Goal: Information Seeking & Learning: Learn about a topic

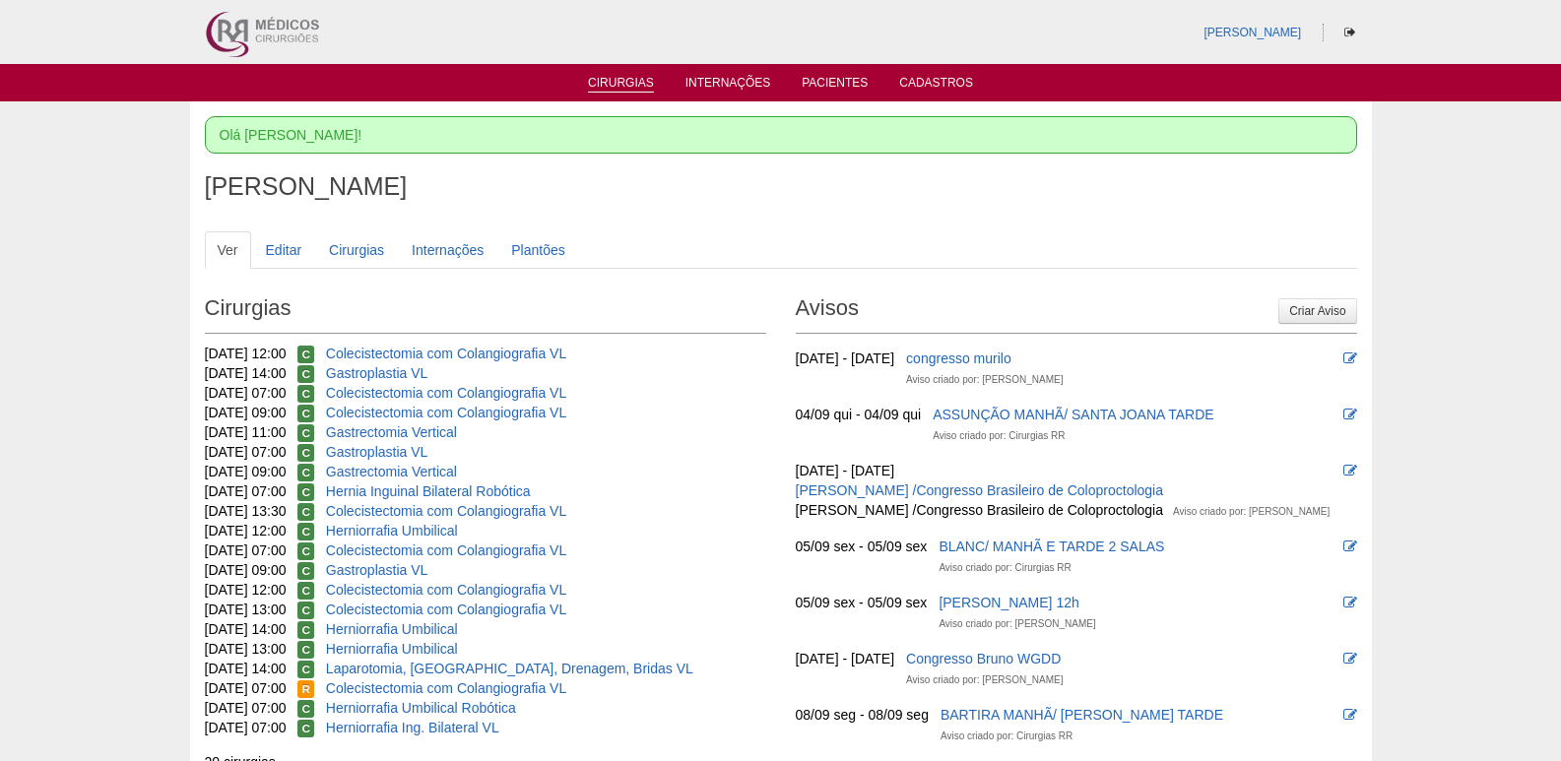
click at [642, 82] on link "Cirurgias" at bounding box center [621, 84] width 66 height 17
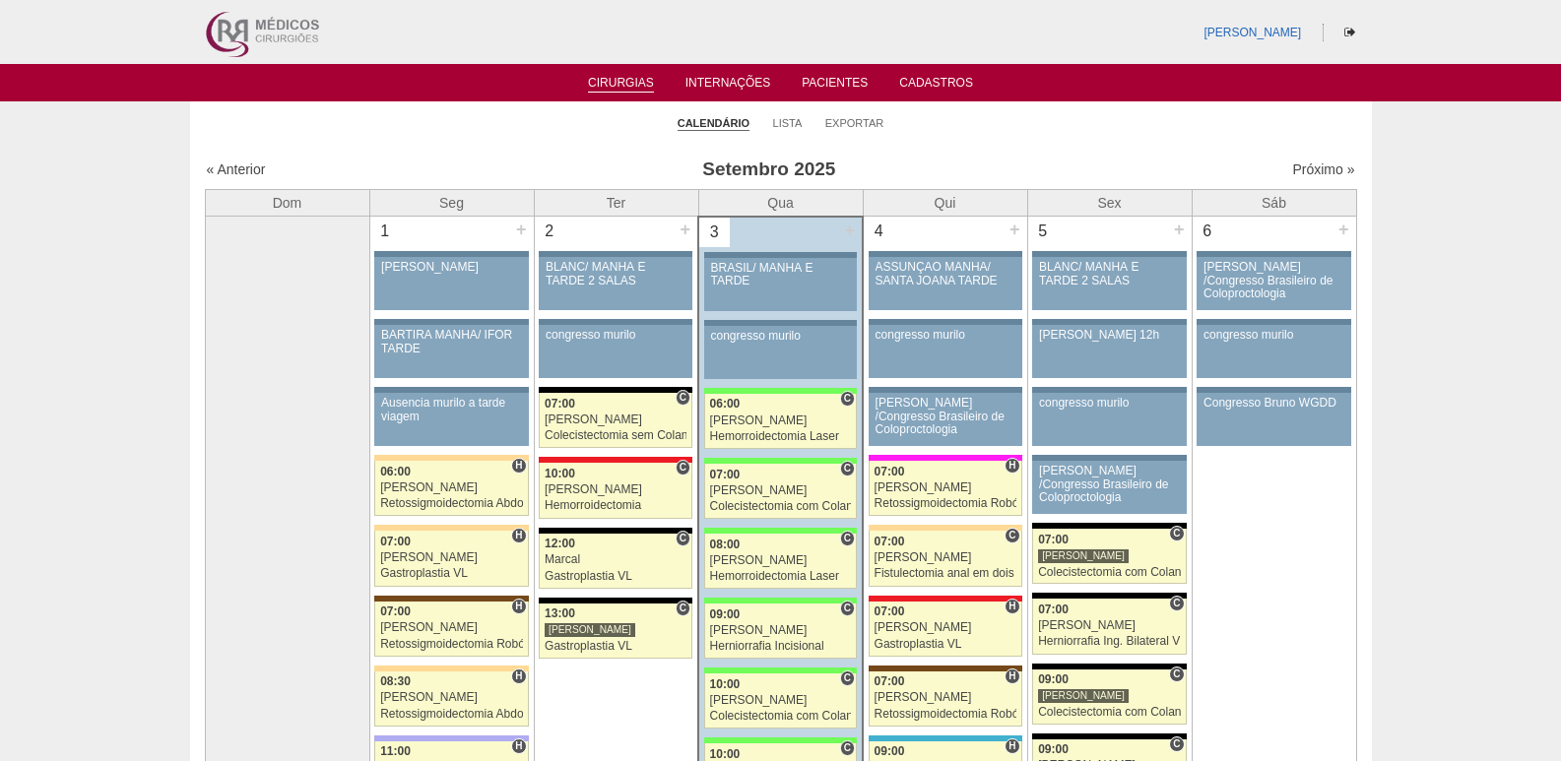
click at [269, 170] on div "« Anterior" at bounding box center [345, 170] width 276 height 20
click at [248, 167] on link "« Anterior" at bounding box center [236, 170] width 59 height 16
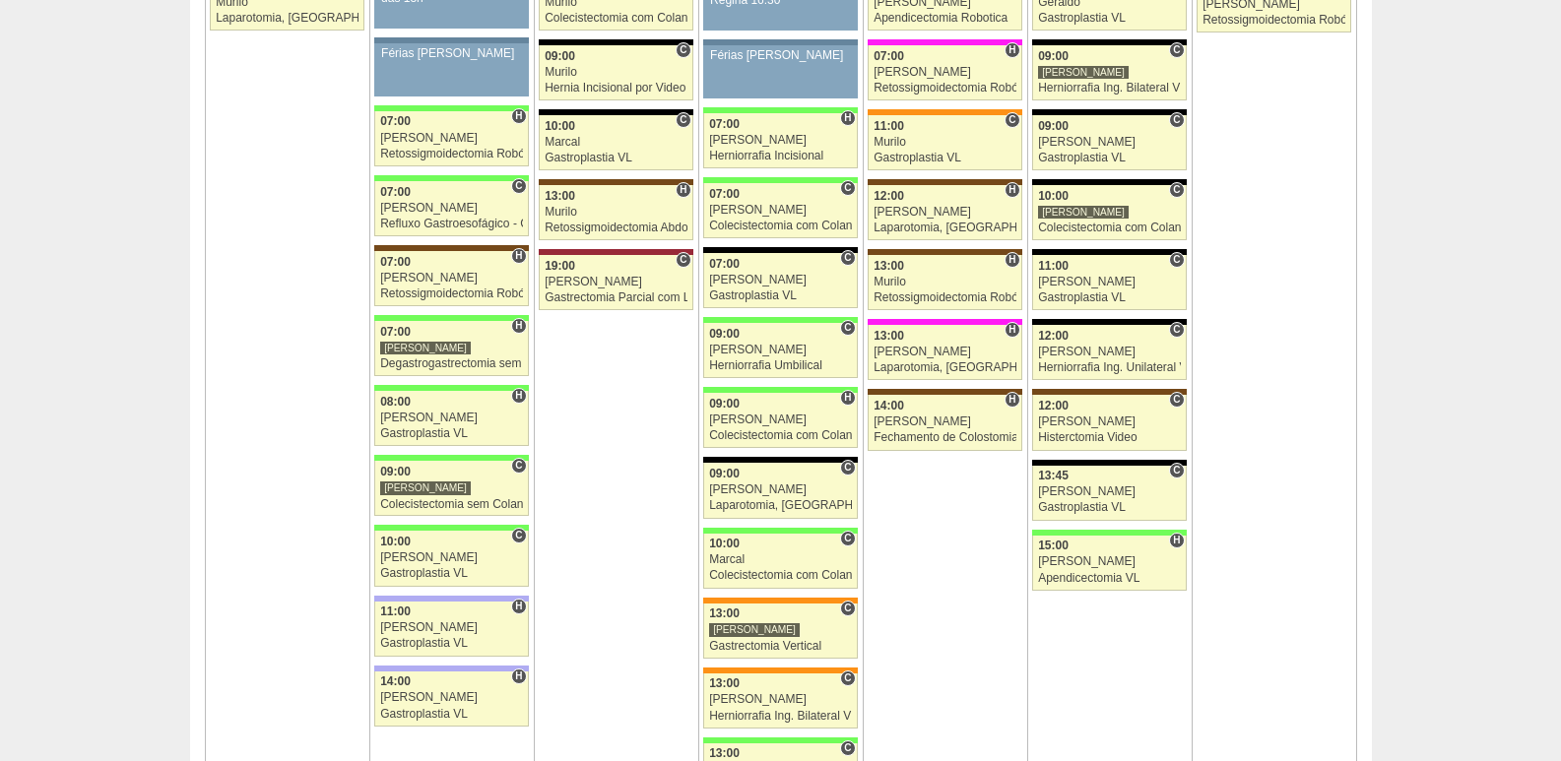
scroll to position [3251, 0]
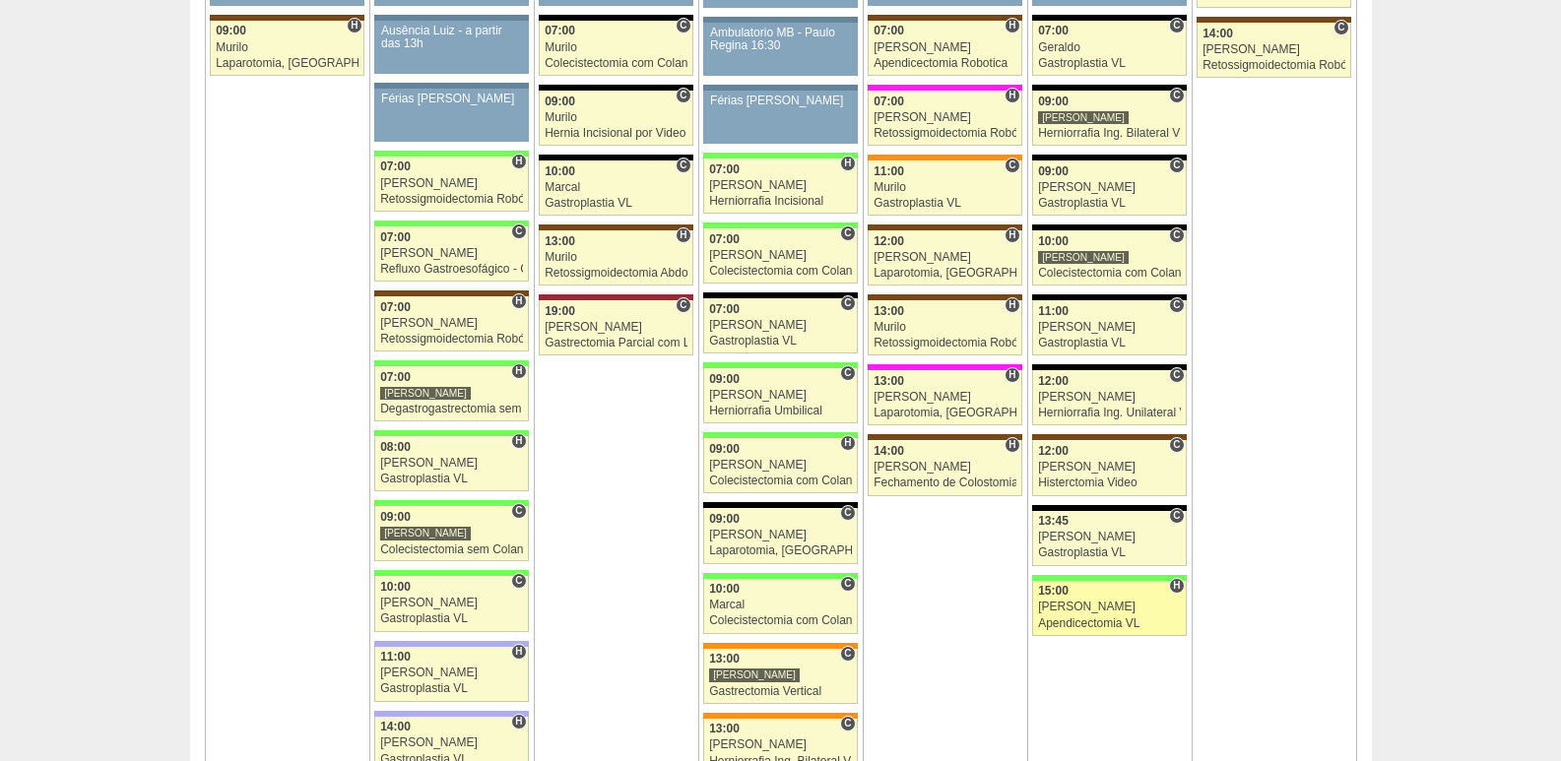
click at [1123, 612] on div "[PERSON_NAME]" at bounding box center [1109, 607] width 143 height 13
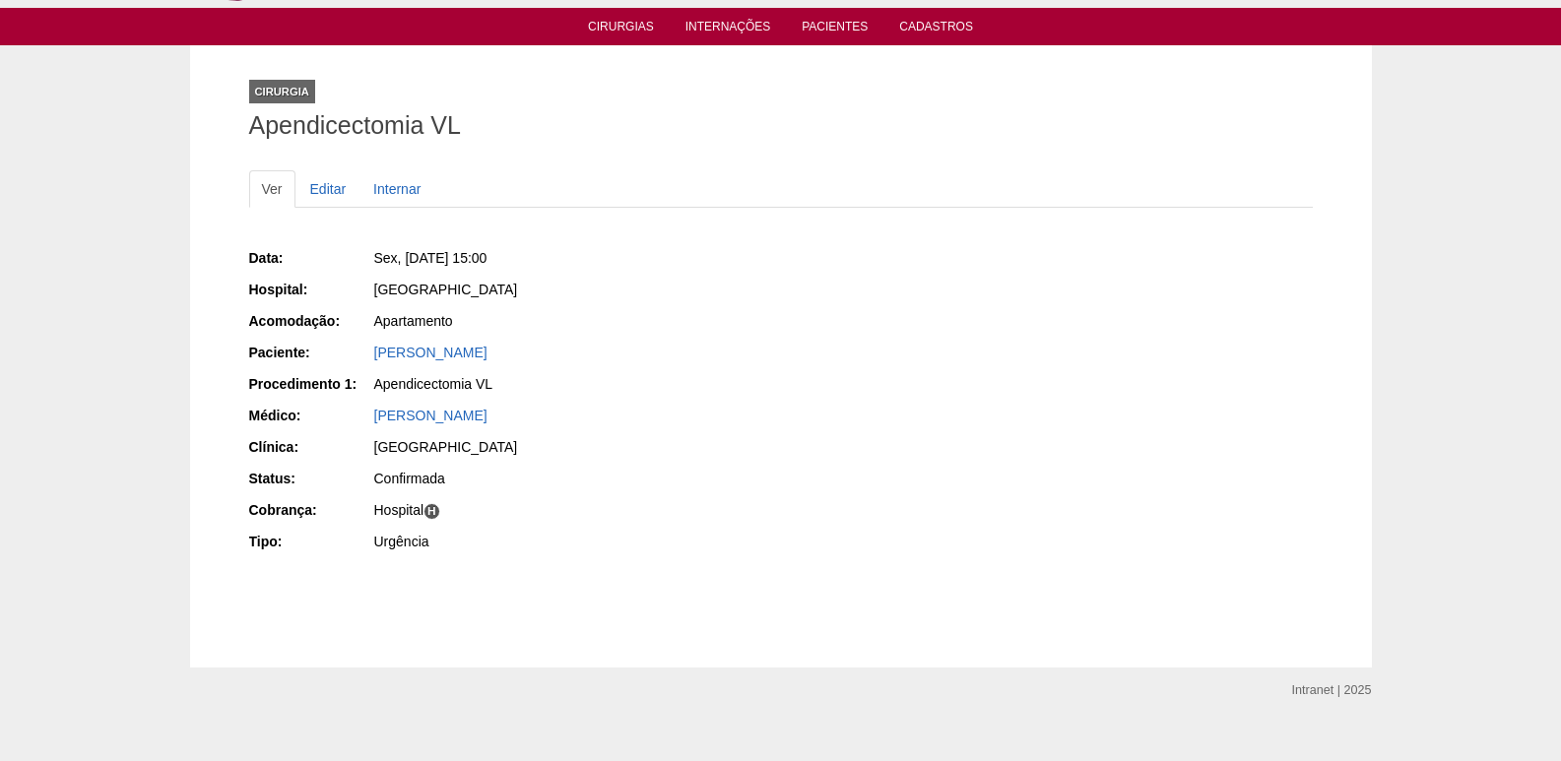
scroll to position [82, 0]
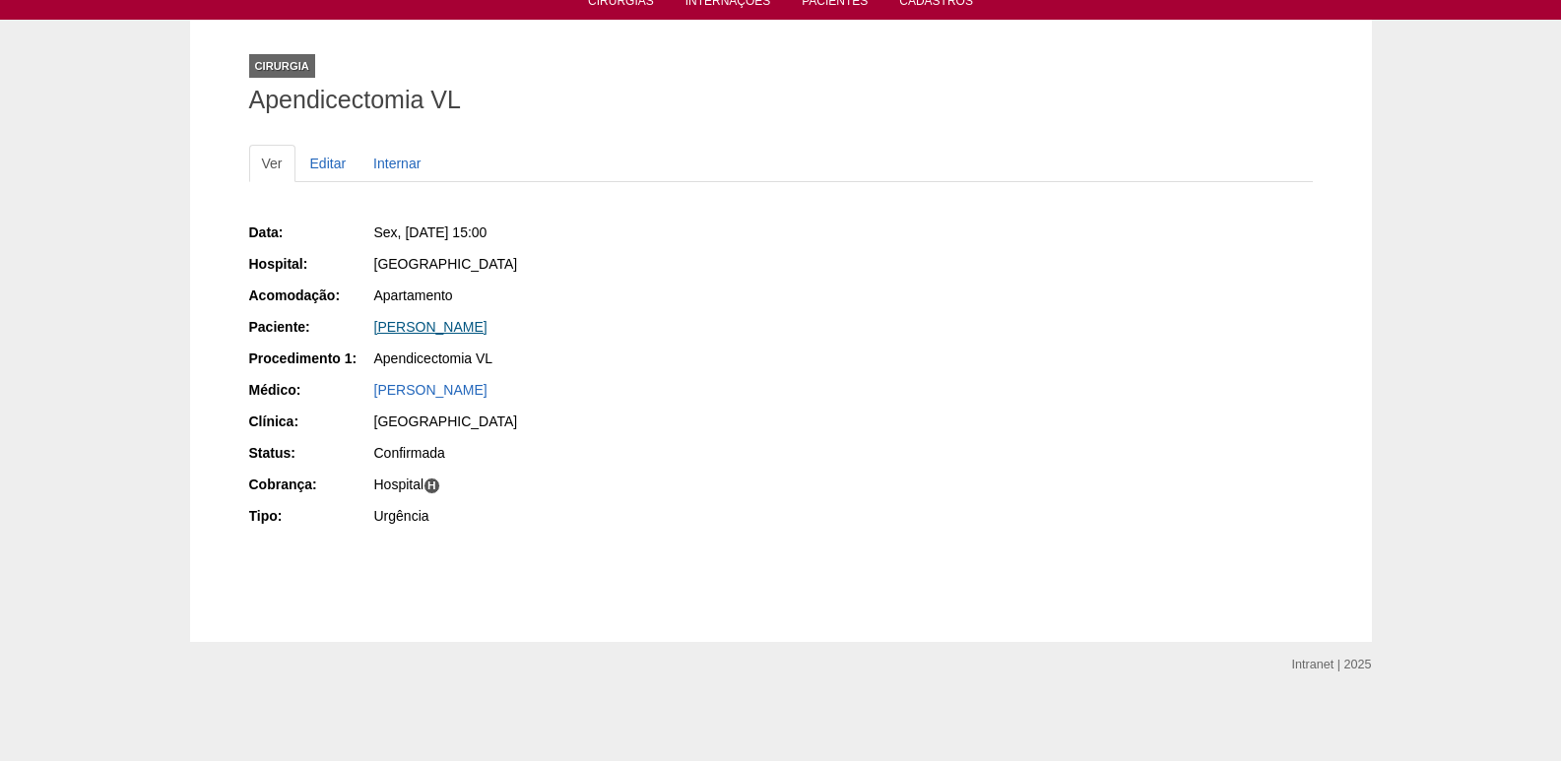
click at [477, 326] on link "David Teixeira Lacerda" at bounding box center [430, 327] width 113 height 16
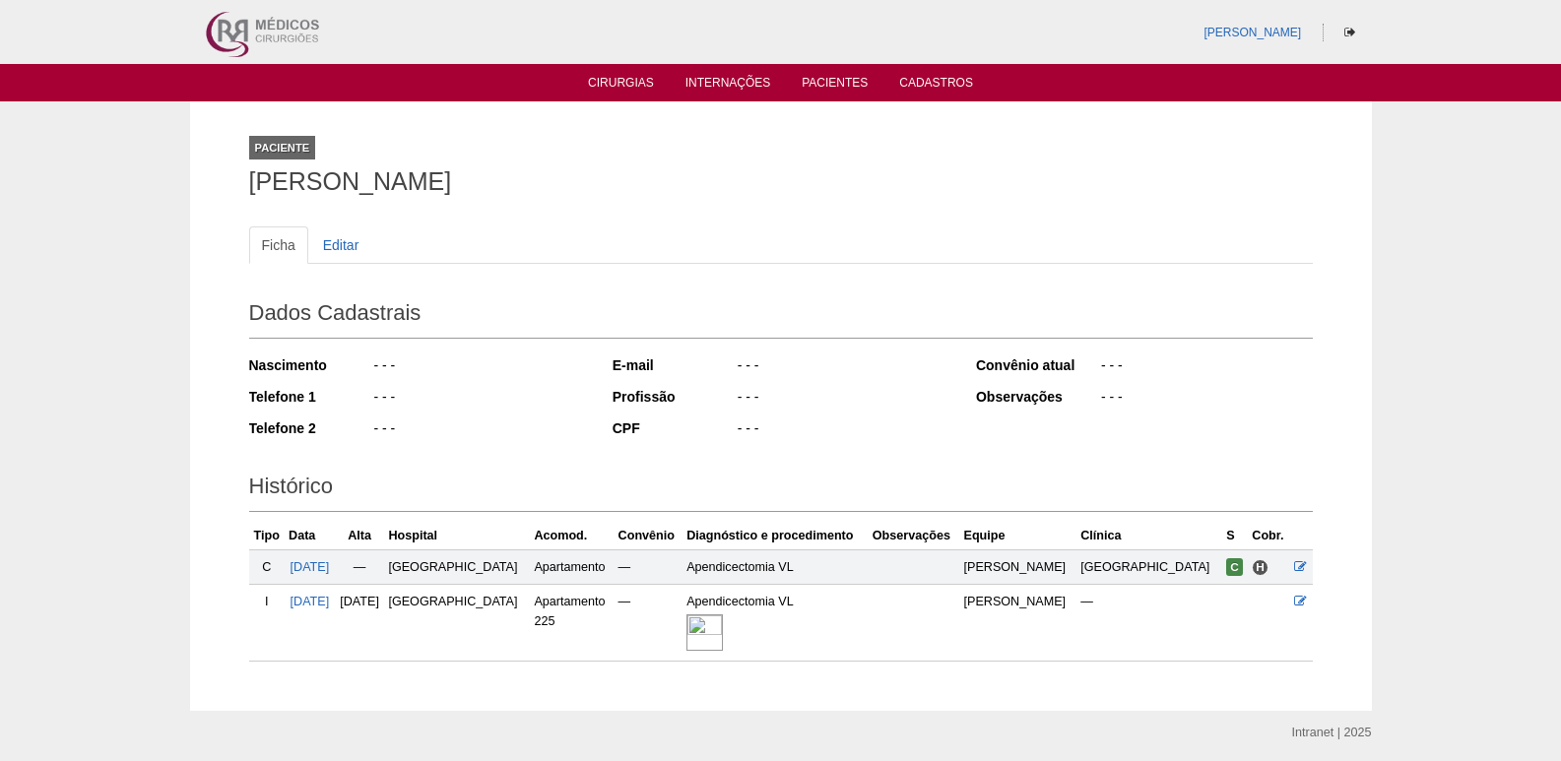
click at [723, 633] on img at bounding box center [704, 633] width 36 height 36
